Goal: Obtain resource: Obtain resource

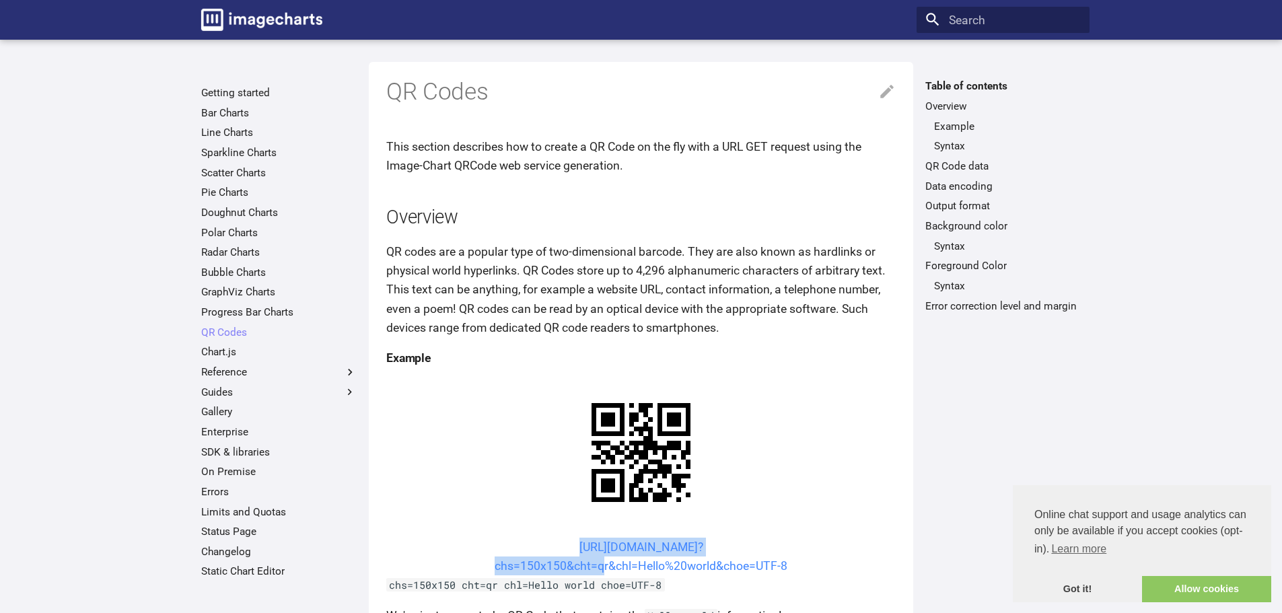
drag, startPoint x: 550, startPoint y: 546, endPoint x: 600, endPoint y: 567, distance: 54.6
click at [600, 567] on center "[URL][DOMAIN_NAME]? chs=150x150&cht=qr&chl=Hello%20world&choe=UTF-8" at bounding box center [640, 557] width 509 height 38
copy link "[URL][DOMAIN_NAME]? chs=150x150&cht=qr&chl"
click at [735, 21] on div "Header" at bounding box center [628, 20] width 564 height 36
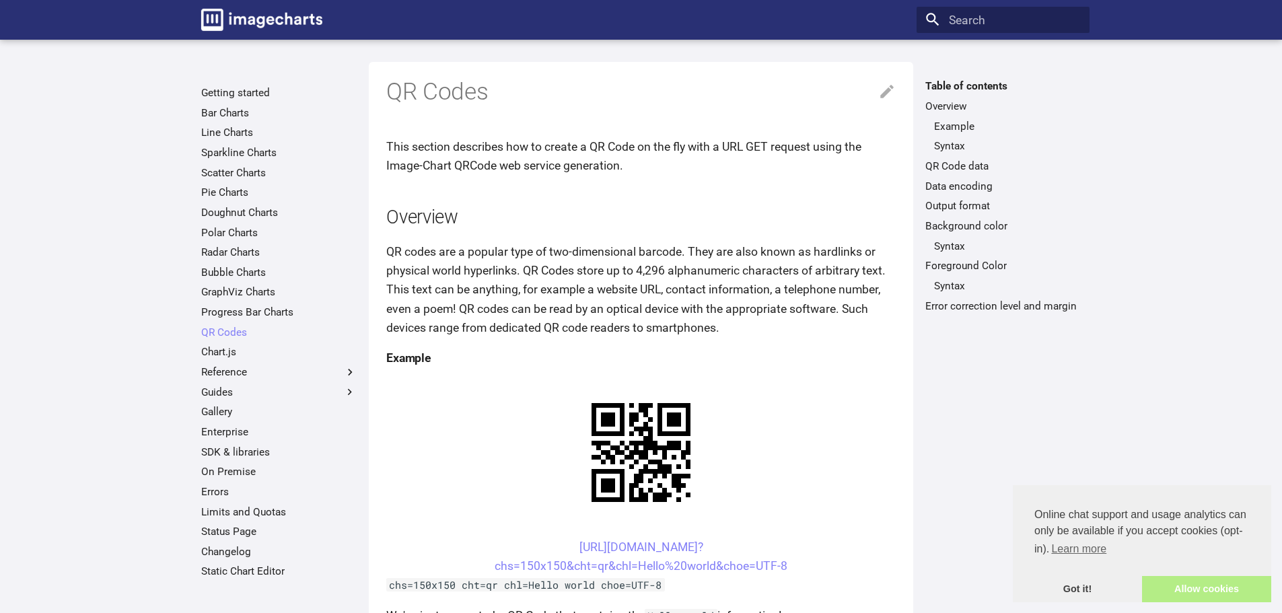
click at [1163, 590] on link "Allow cookies" at bounding box center [1206, 589] width 129 height 27
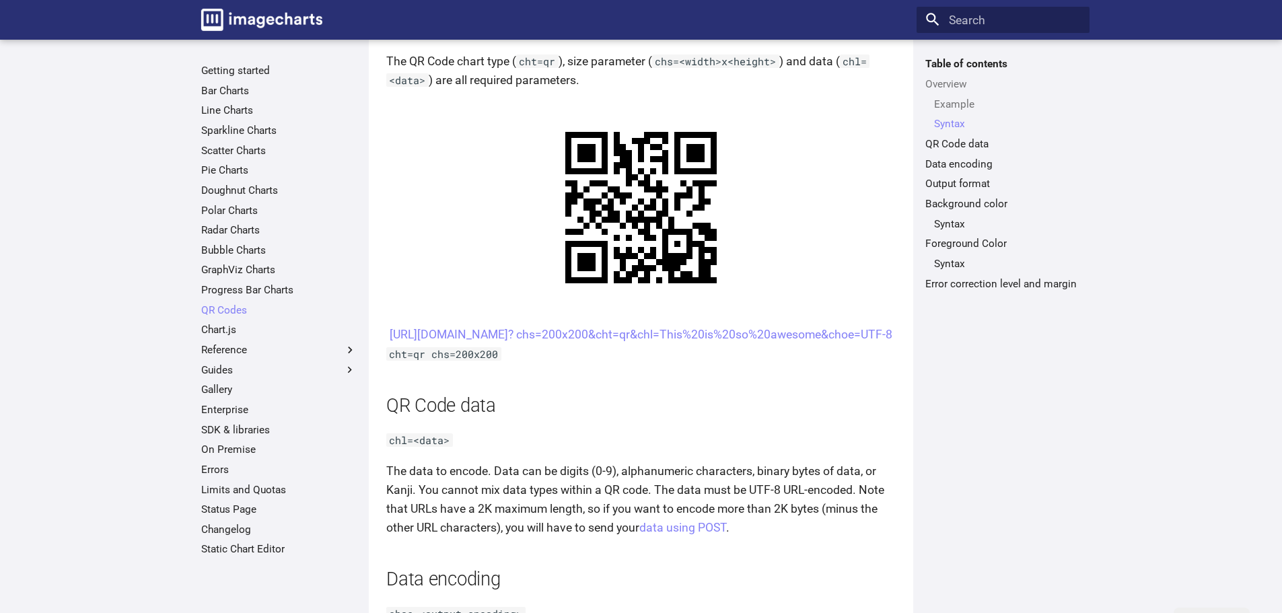
scroll to position [664, 0]
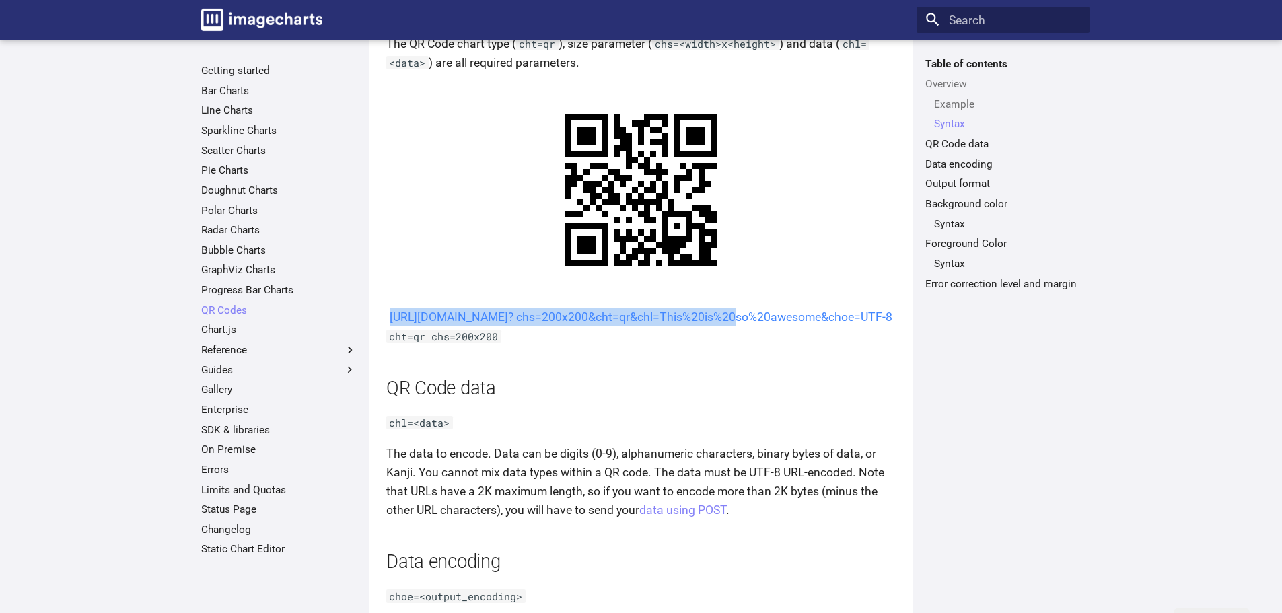
drag, startPoint x: 552, startPoint y: 315, endPoint x: 597, endPoint y: 336, distance: 49.7
click at [597, 326] on center "[URL][DOMAIN_NAME]? chs=200x200&cht=qr&chl=This%20is%20so%20awesome&choe=UTF-8" at bounding box center [640, 316] width 509 height 19
copy link "[URL][DOMAIN_NAME]? chs=200x200&cht=qr&chl="
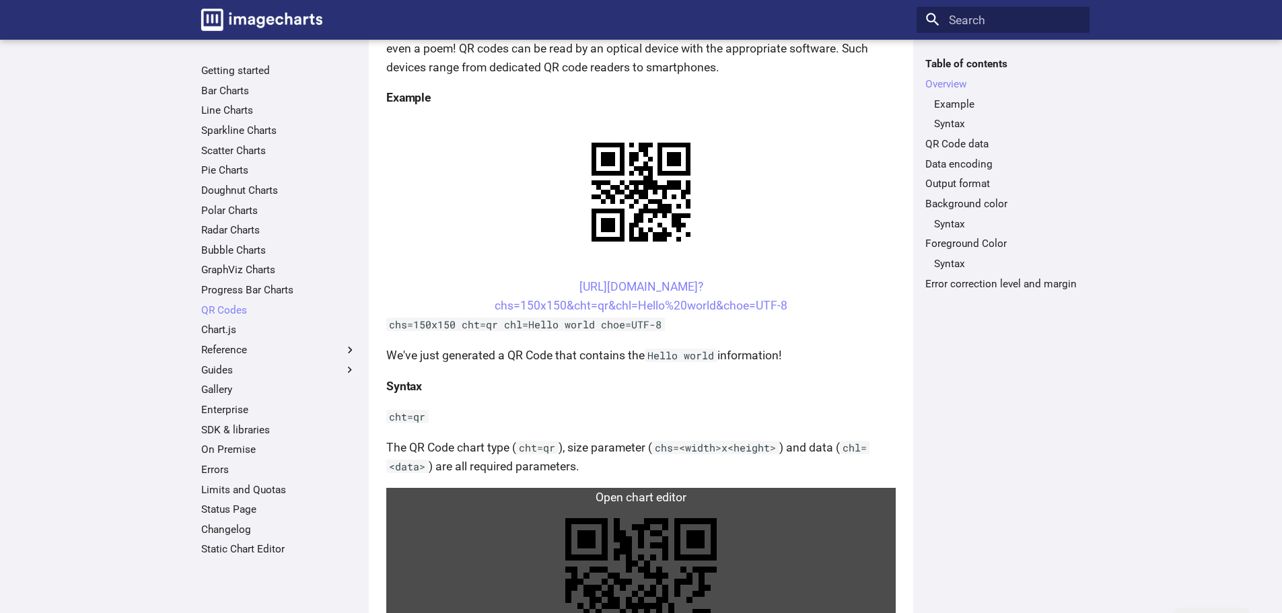
scroll to position [233, 0]
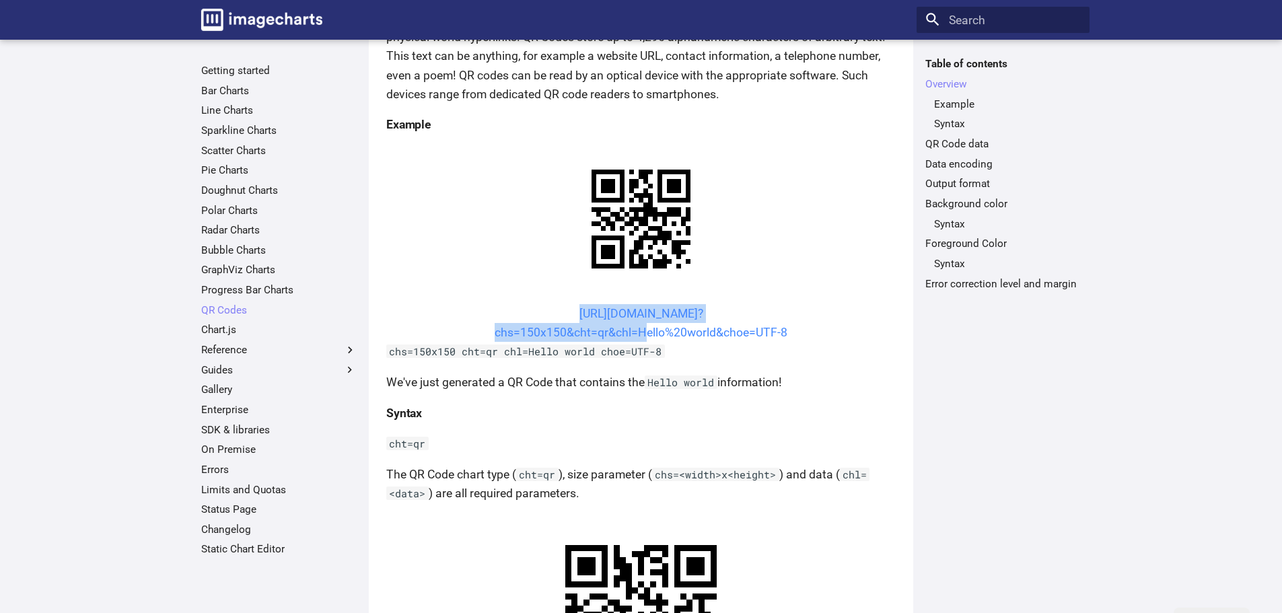
drag, startPoint x: 552, startPoint y: 313, endPoint x: 636, endPoint y: 326, distance: 85.8
click at [636, 326] on center "[URL][DOMAIN_NAME]? chs=150x150&cht=qr&chl=Hello%20world&choe=UTF-8" at bounding box center [640, 323] width 509 height 38
copy link "[URL][DOMAIN_NAME]? chs=150x150&cht=qr&chl="
click at [543, 306] on center "[URL][DOMAIN_NAME]? chs=150x150&cht=qr&chl=Hello%20world&choe=UTF-8" at bounding box center [640, 323] width 509 height 38
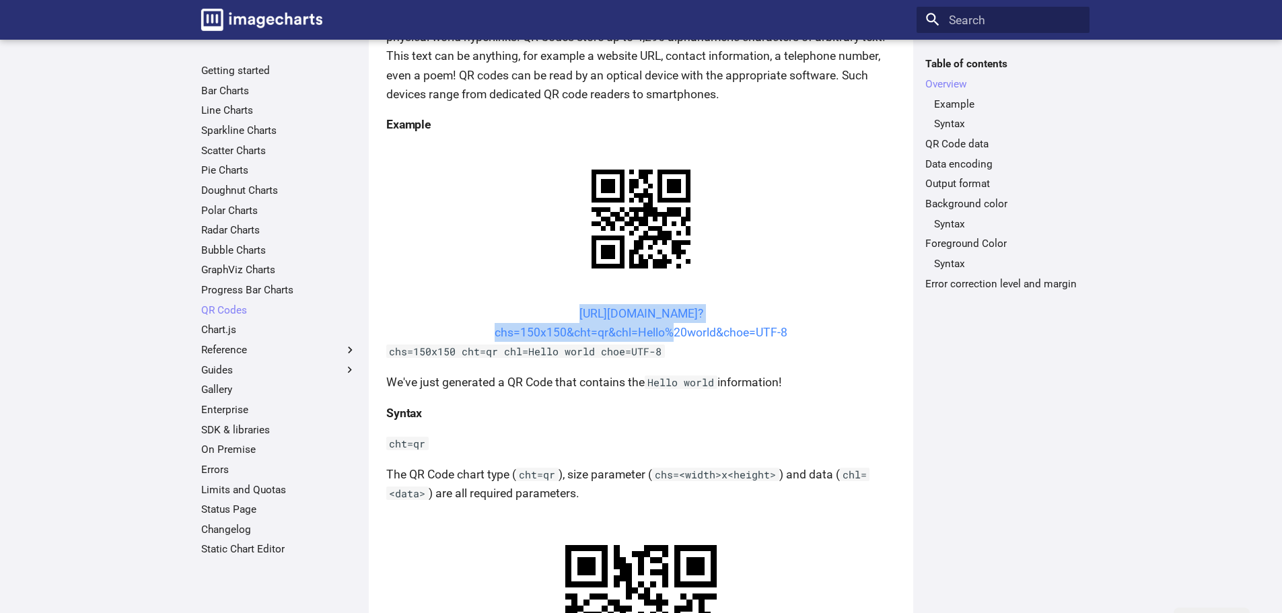
drag, startPoint x: 543, startPoint y: 306, endPoint x: 637, endPoint y: 328, distance: 96.8
click at [637, 328] on center "[URL][DOMAIN_NAME]? chs=150x150&cht=qr&chl=Hello%20world&choe=UTF-8" at bounding box center [640, 323] width 509 height 38
copy link "[URL][DOMAIN_NAME]? chs=150x150&cht=qr&chl=Hello"
copy link "[URL][DOMAIN_NAME]? chs=150x150&cht=qr&chl="
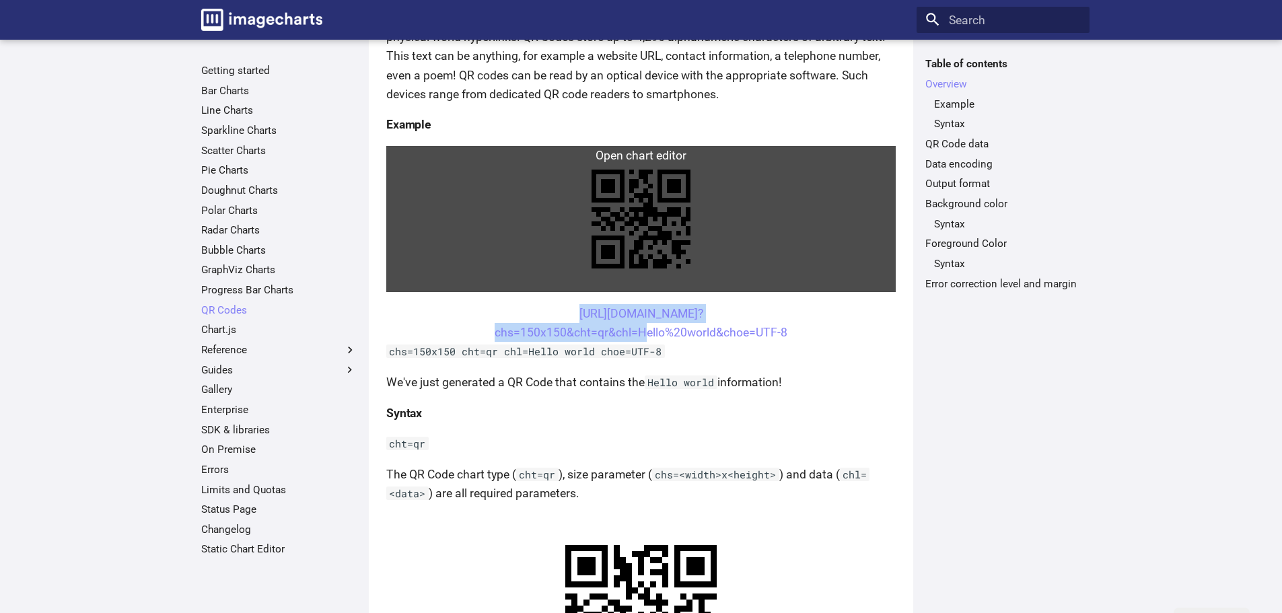
click at [762, 254] on link at bounding box center [640, 219] width 509 height 146
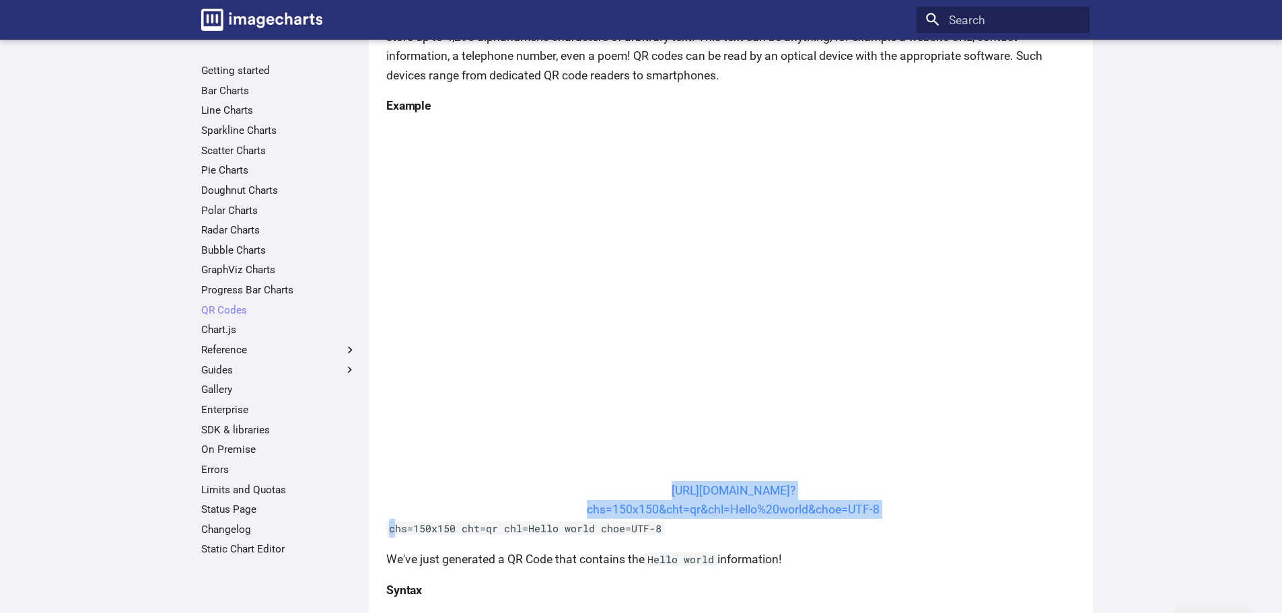
copy article "[URL][DOMAIN_NAME]? chs=150x150&cht=qr&chl=Hello%20world&choe=UTF-8 c"
